Goal: Transaction & Acquisition: Purchase product/service

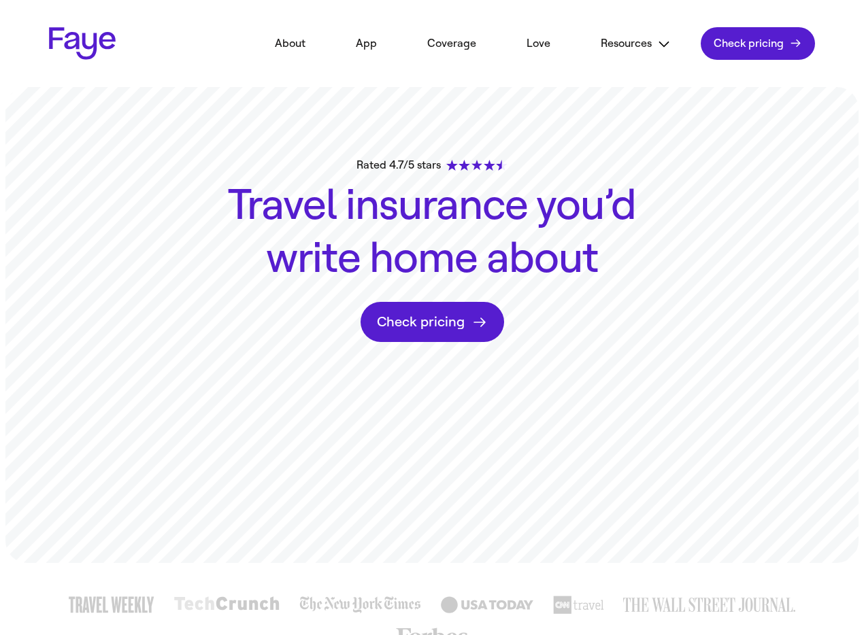
click at [475, 326] on link "Check pricing" at bounding box center [432, 322] width 144 height 40
click at [407, 313] on link "Check pricing" at bounding box center [432, 322] width 144 height 40
click at [454, 325] on link "Check pricing" at bounding box center [432, 322] width 144 height 40
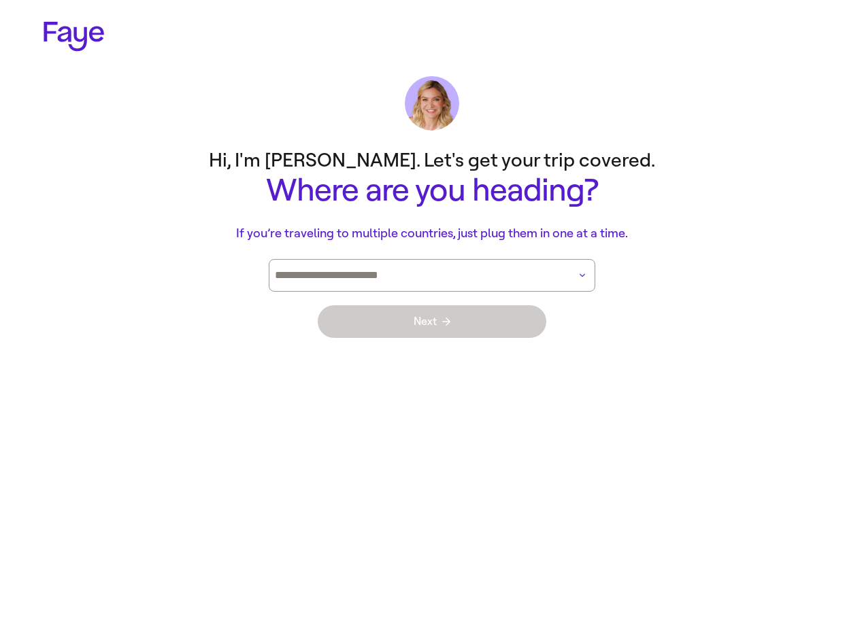
drag, startPoint x: 62, startPoint y: 16, endPoint x: 68, endPoint y: 26, distance: 11.9
click at [62, 16] on div "2.32.0" at bounding box center [432, 70] width 864 height 141
drag, startPoint x: 76, startPoint y: 36, endPoint x: 103, endPoint y: 41, distance: 27.1
click at [77, 37] on icon at bounding box center [74, 36] width 61 height 29
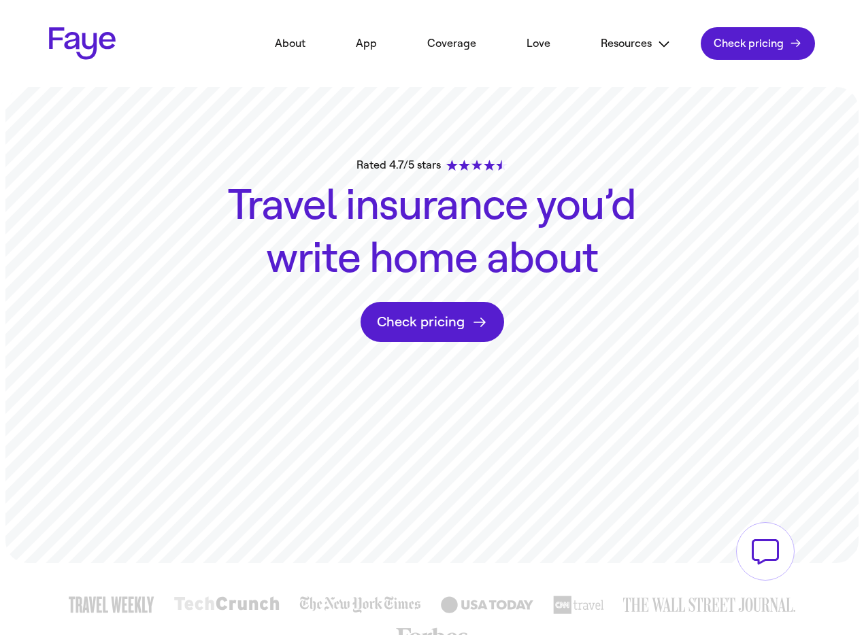
click at [465, 315] on link "Check pricing" at bounding box center [432, 322] width 144 height 40
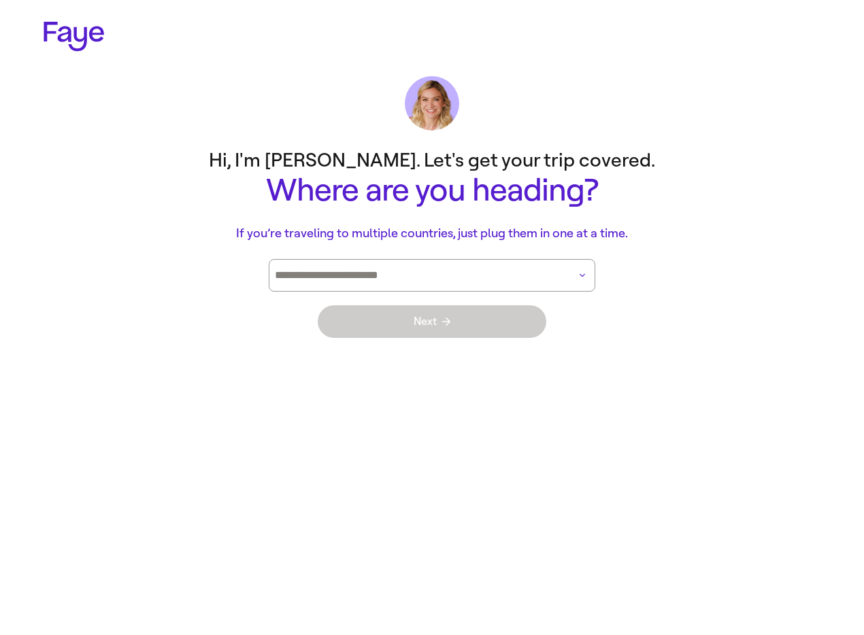
drag, startPoint x: 116, startPoint y: 37, endPoint x: 101, endPoint y: 38, distance: 15.0
click at [116, 37] on div "2.32.0" at bounding box center [432, 70] width 864 height 141
click at [82, 31] on icon at bounding box center [74, 37] width 61 height 30
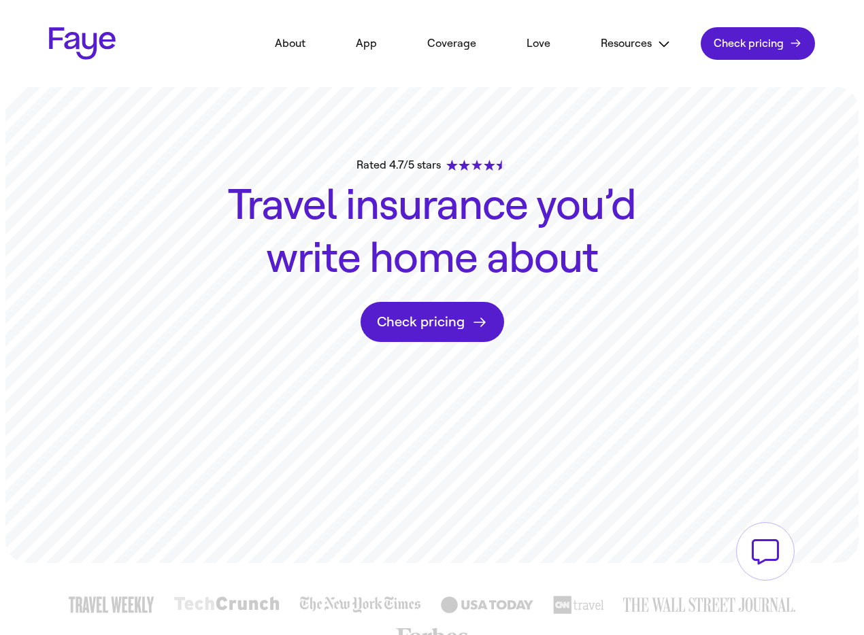
click at [462, 320] on link "Check pricing" at bounding box center [432, 322] width 144 height 40
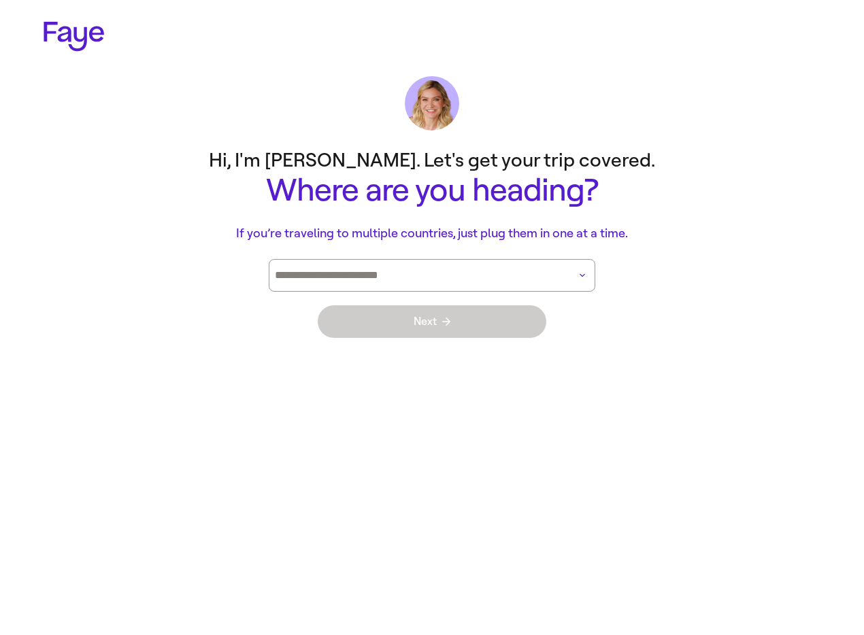
click at [75, 32] on icon at bounding box center [74, 36] width 61 height 29
click at [62, 30] on icon at bounding box center [74, 37] width 61 height 30
